Goal: Task Accomplishment & Management: Complete application form

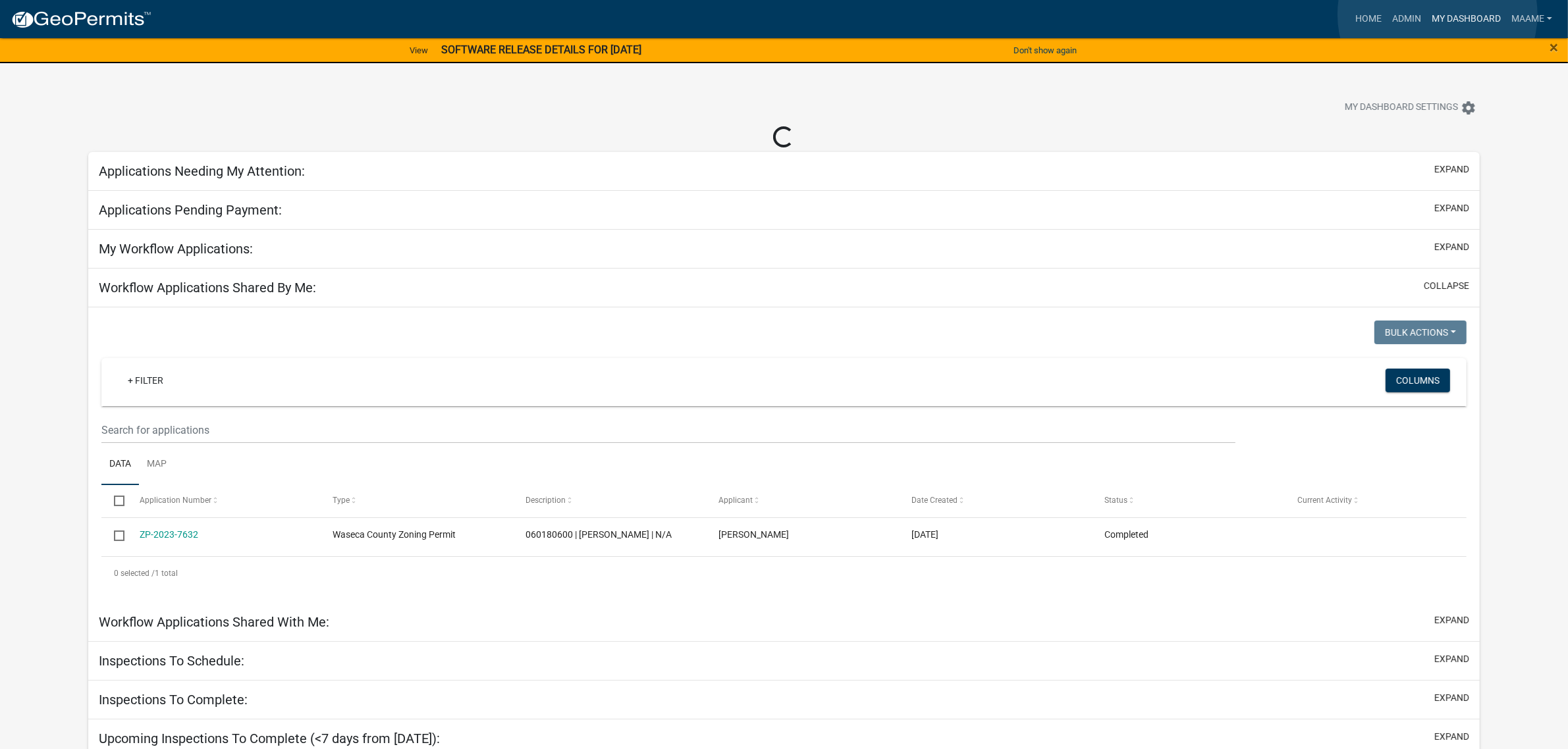
click at [1437, 14] on link "My Dashboard" at bounding box center [1466, 19] width 79 height 25
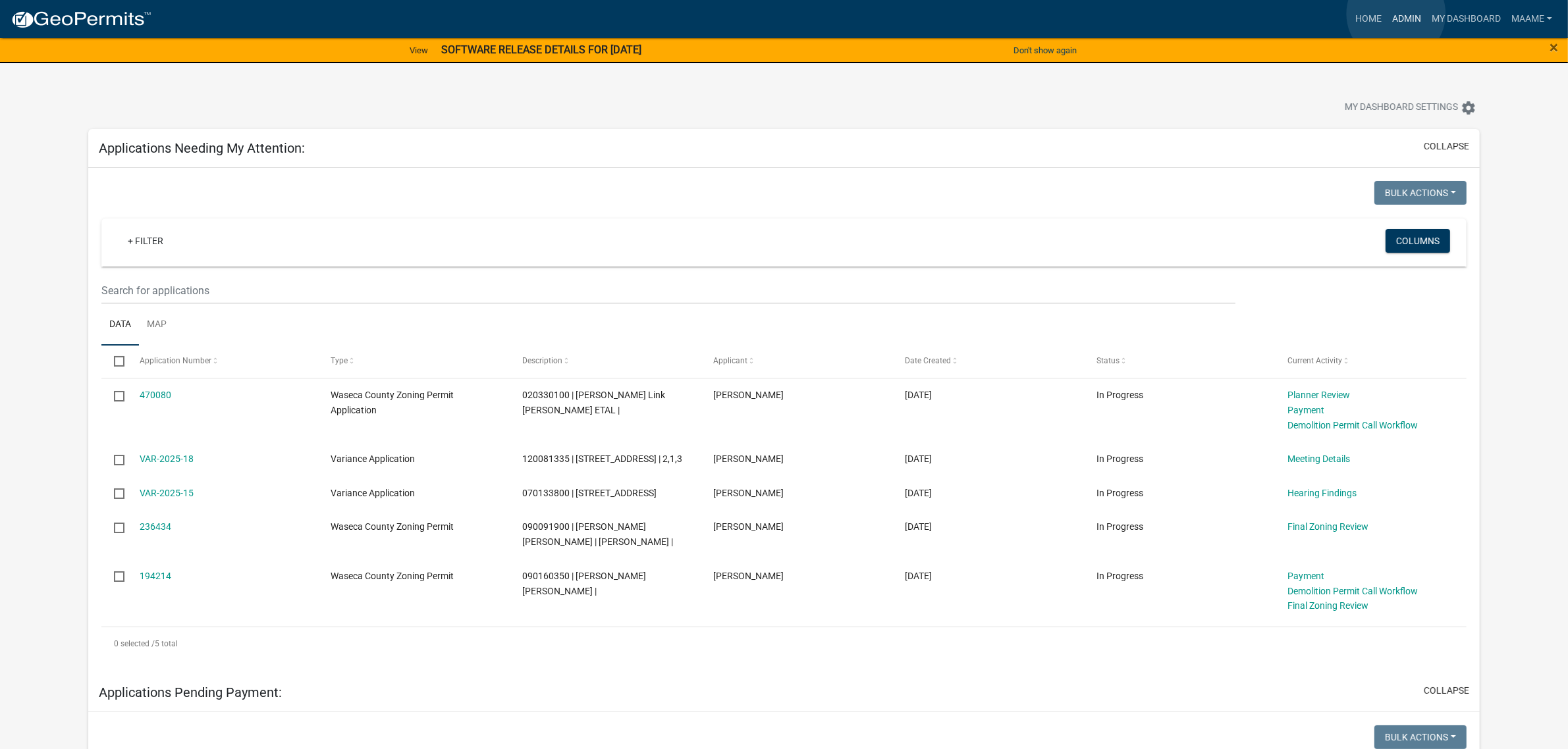
click at [1396, 14] on link "Admin" at bounding box center [1407, 19] width 40 height 25
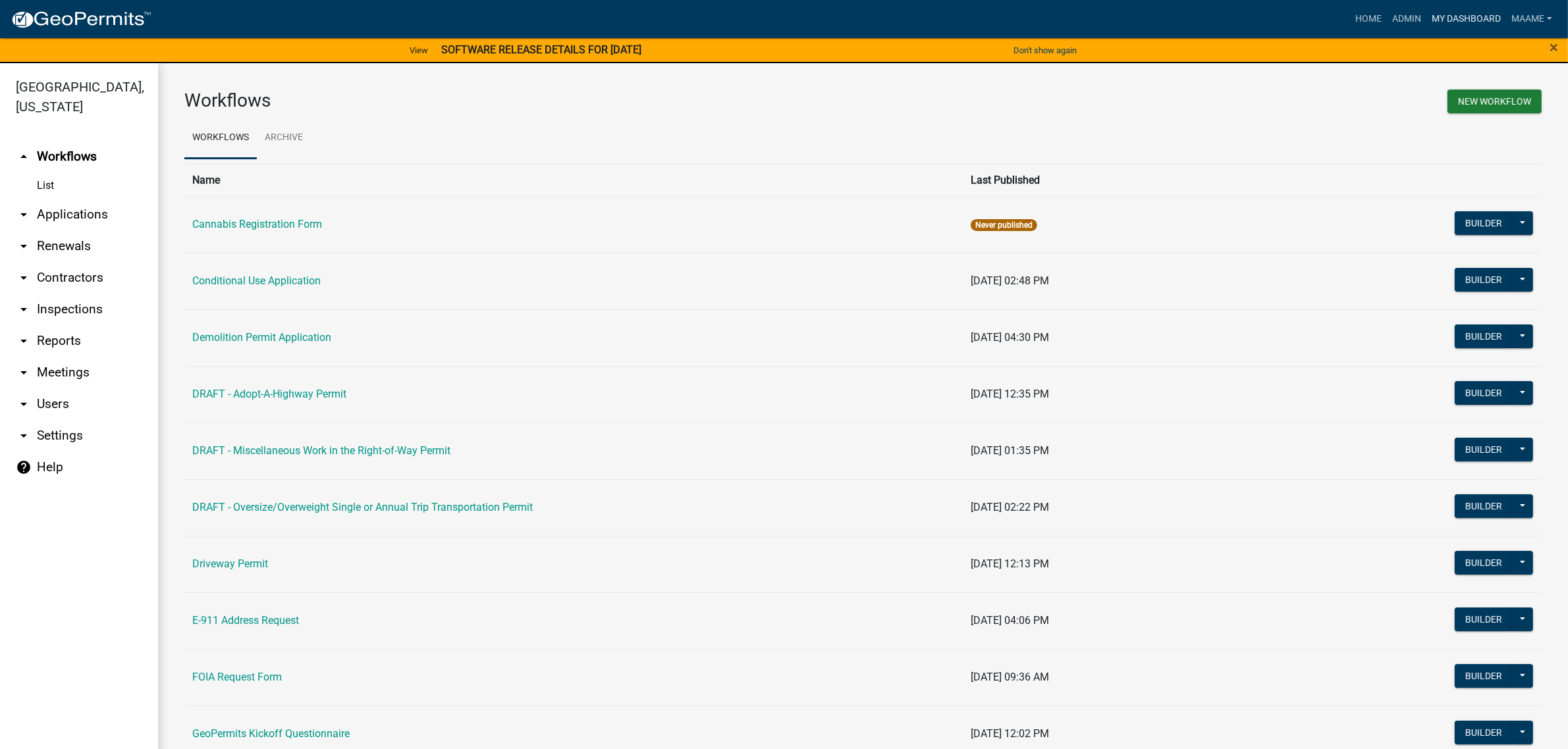
click at [1447, 12] on link "My Dashboard" at bounding box center [1466, 19] width 79 height 25
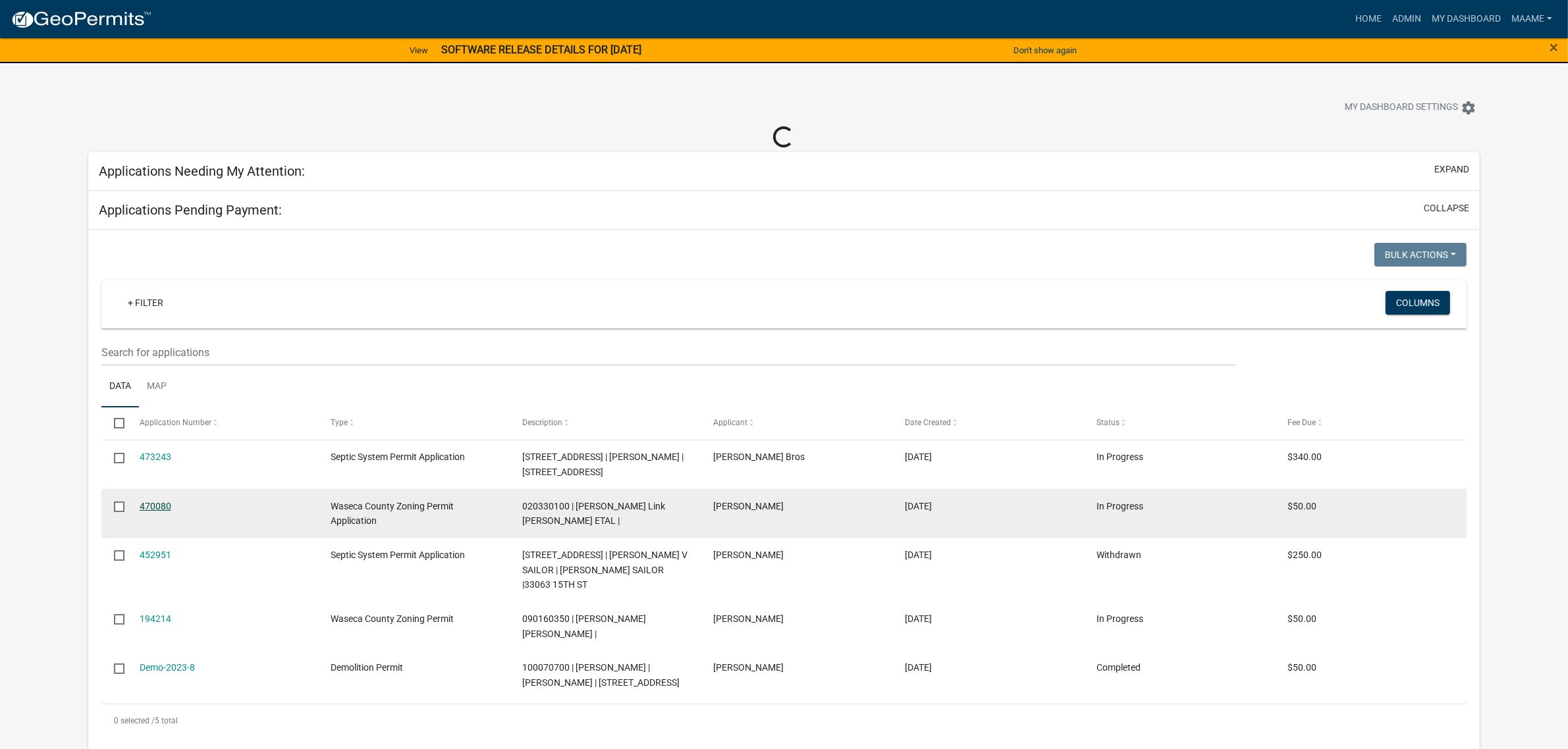
click at [159, 505] on link "470080" at bounding box center [155, 507] width 32 height 11
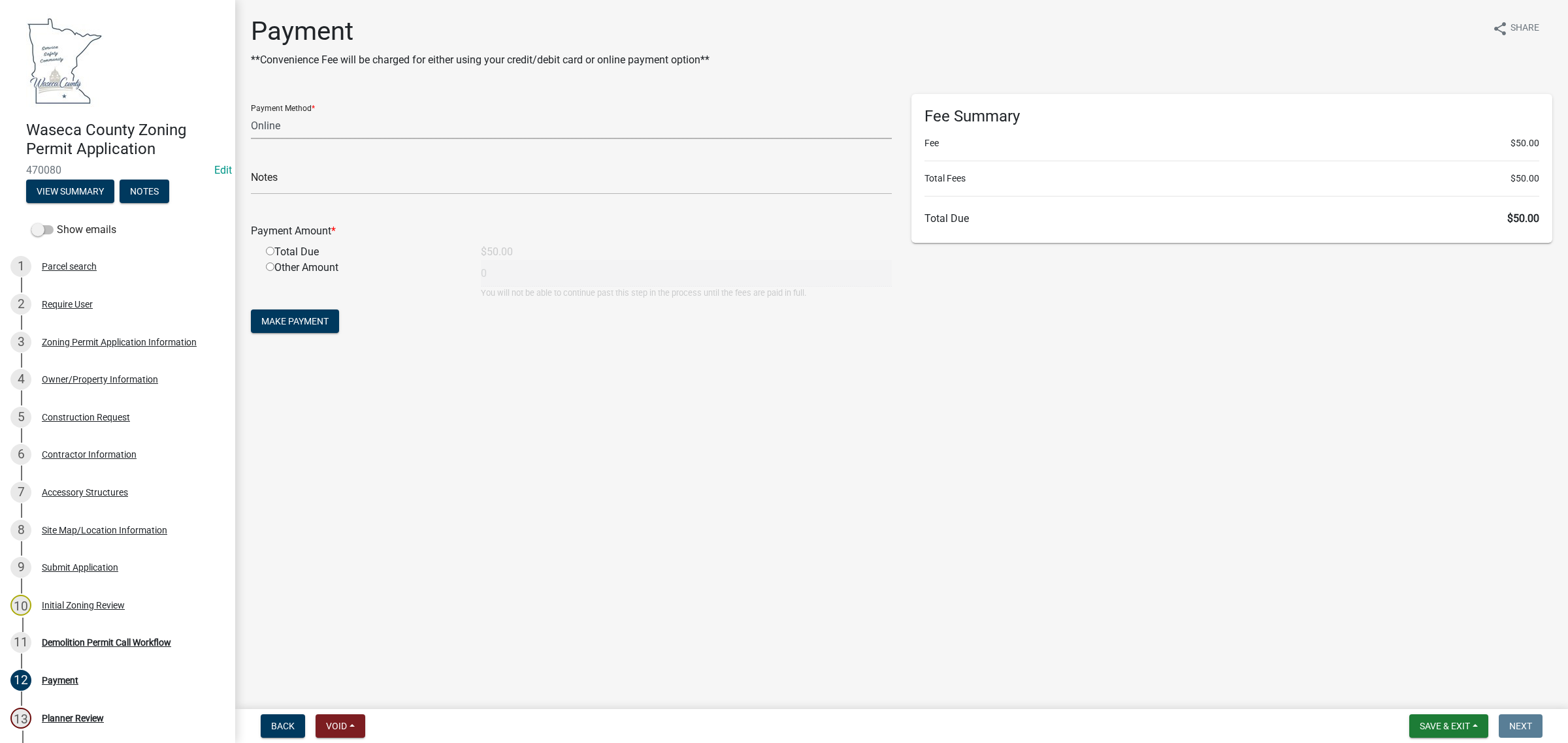
click at [325, 134] on select "Credit Card POS Check Cash Online" at bounding box center [571, 126] width 640 height 27
click at [250, 113] on select "Credit Card POS Check Cash Online" at bounding box center [571, 126] width 640 height 27
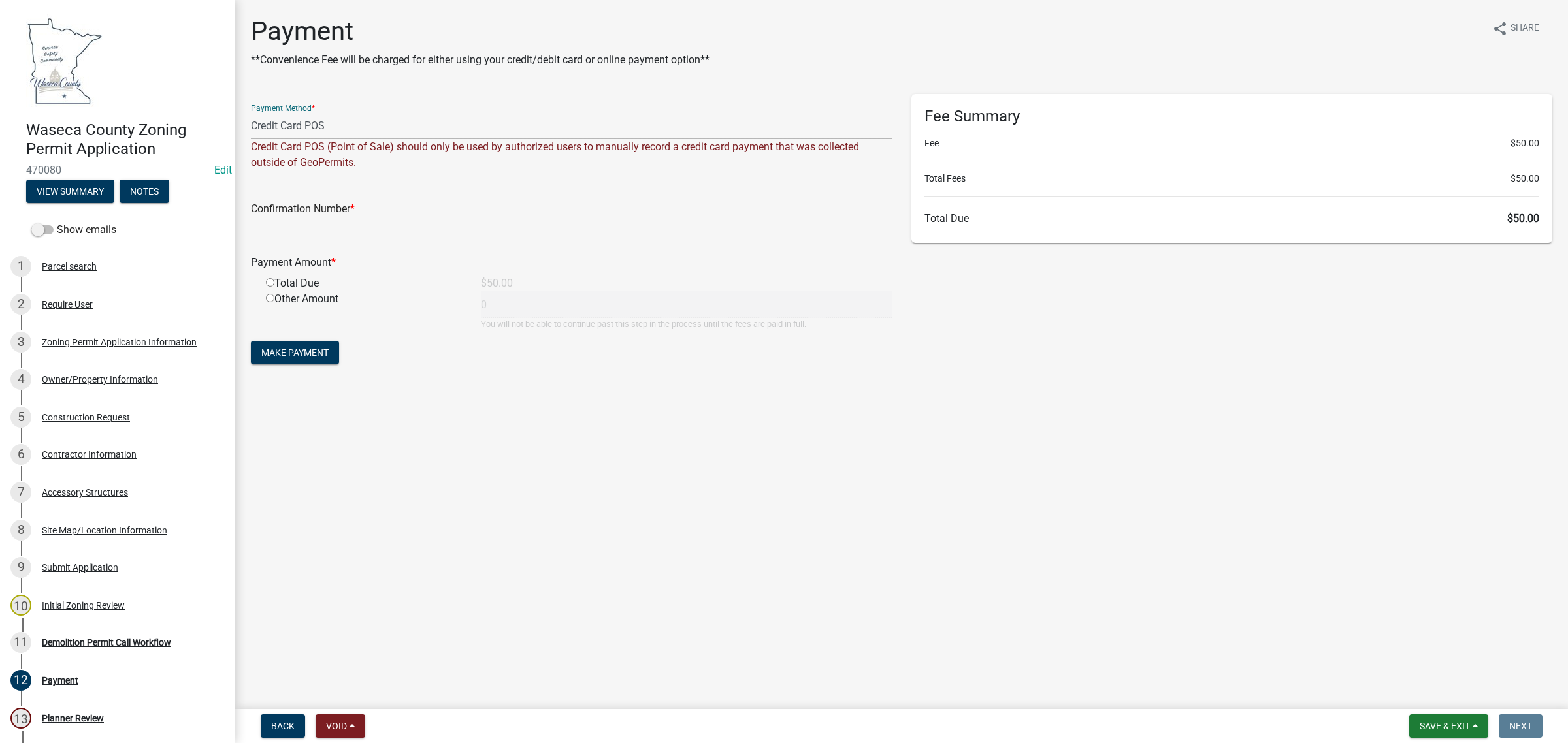
click at [330, 127] on select "Credit Card POS Check Cash Online" at bounding box center [571, 126] width 640 height 27
select select "3: 3"
click at [250, 113] on select "Credit Card POS Check Cash Online" at bounding box center [571, 126] width 640 height 27
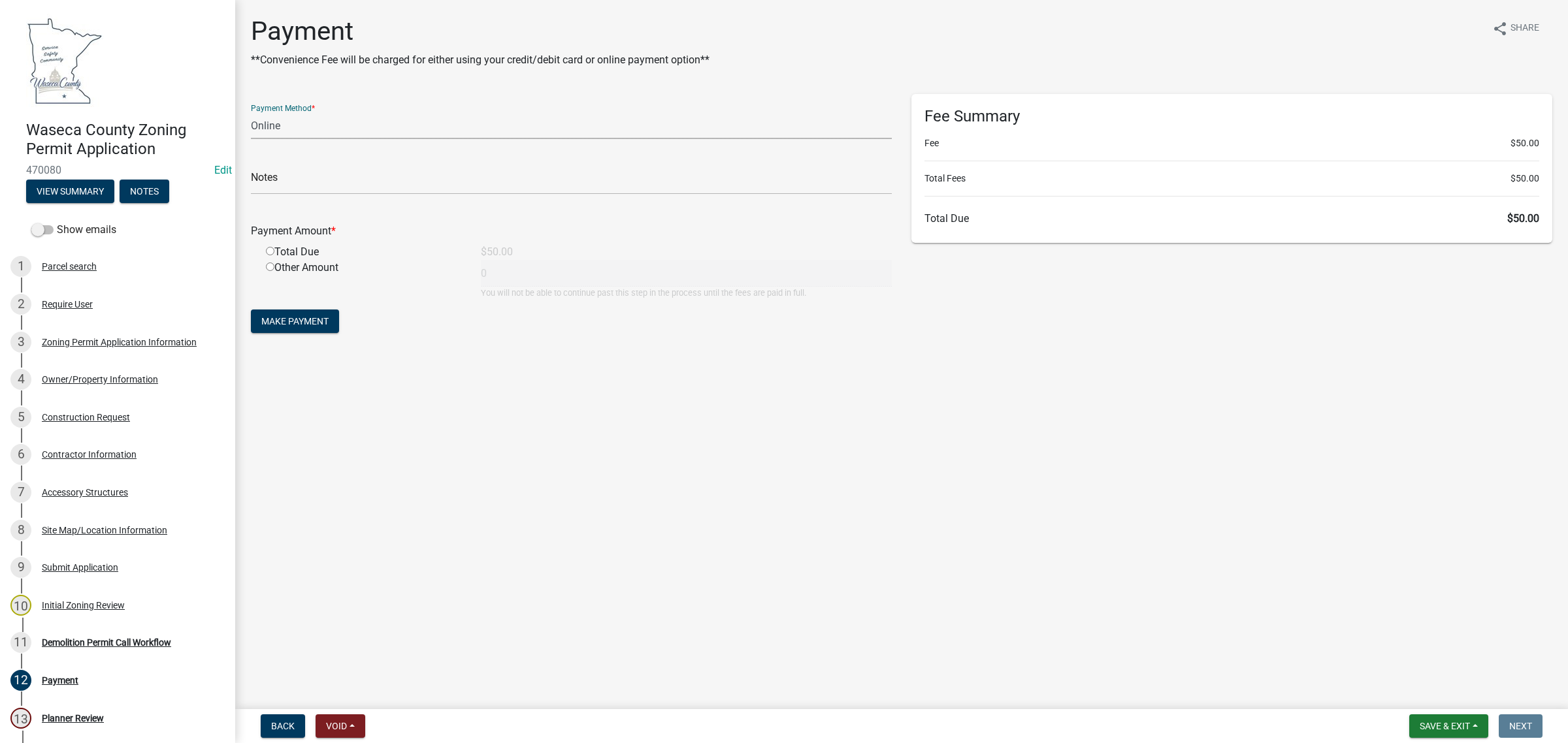
click at [292, 128] on select "Credit Card POS Check Cash Online" at bounding box center [571, 126] width 640 height 27
click at [377, 69] on div "Payment **Convenience Fee will be charged for either using your credit/debit ca…" at bounding box center [479, 47] width 459 height 63
